Goal: Information Seeking & Learning: Understand process/instructions

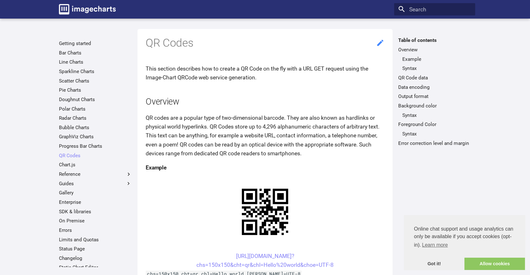
click at [380, 42] on icon at bounding box center [380, 43] width 6 height 6
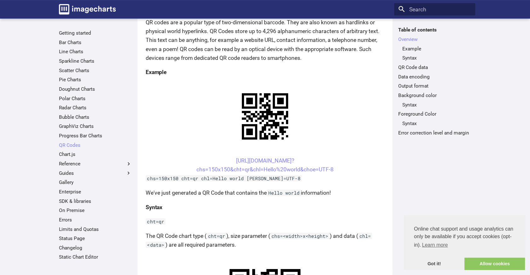
scroll to position [105, 0]
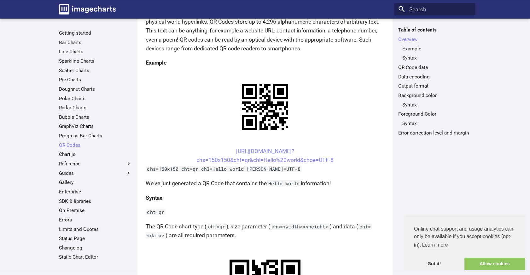
click at [248, 198] on h4 "Syntax" at bounding box center [265, 197] width 239 height 9
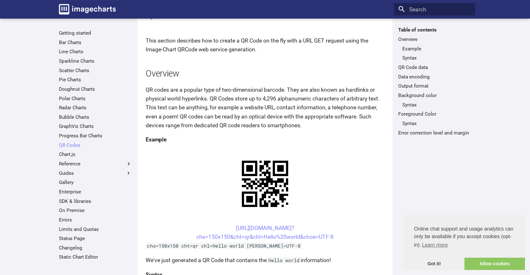
scroll to position [0, 0]
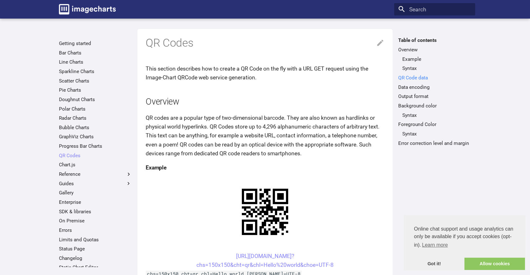
click at [418, 79] on link "QR Code data" at bounding box center [434, 78] width 73 height 6
click at [382, 44] on icon at bounding box center [380, 43] width 8 height 8
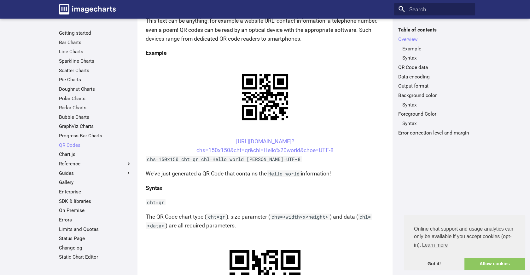
scroll to position [140, 0]
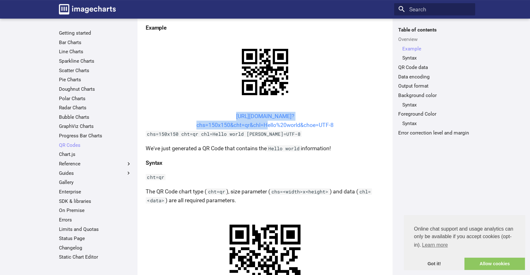
drag, startPoint x: 218, startPoint y: 115, endPoint x: 262, endPoint y: 127, distance: 45.9
click at [262, 127] on center "[URL][DOMAIN_NAME]? chs=150x150&cht=qr&chl=Hello%20world&choe=UTF-8" at bounding box center [265, 121] width 239 height 18
copy link "[URL][DOMAIN_NAME]? chs=150x150&cht=qr&chl="
